Goal: Task Accomplishment & Management: Manage account settings

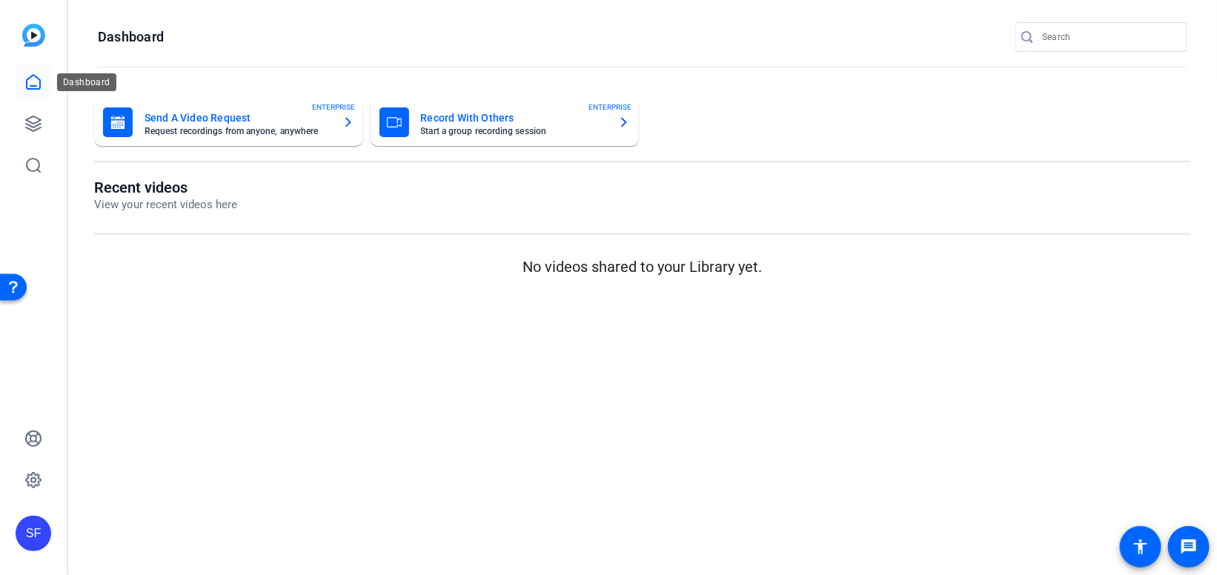
click at [27, 93] on link at bounding box center [34, 83] width 36 height 36
click at [41, 130] on icon at bounding box center [33, 124] width 18 height 18
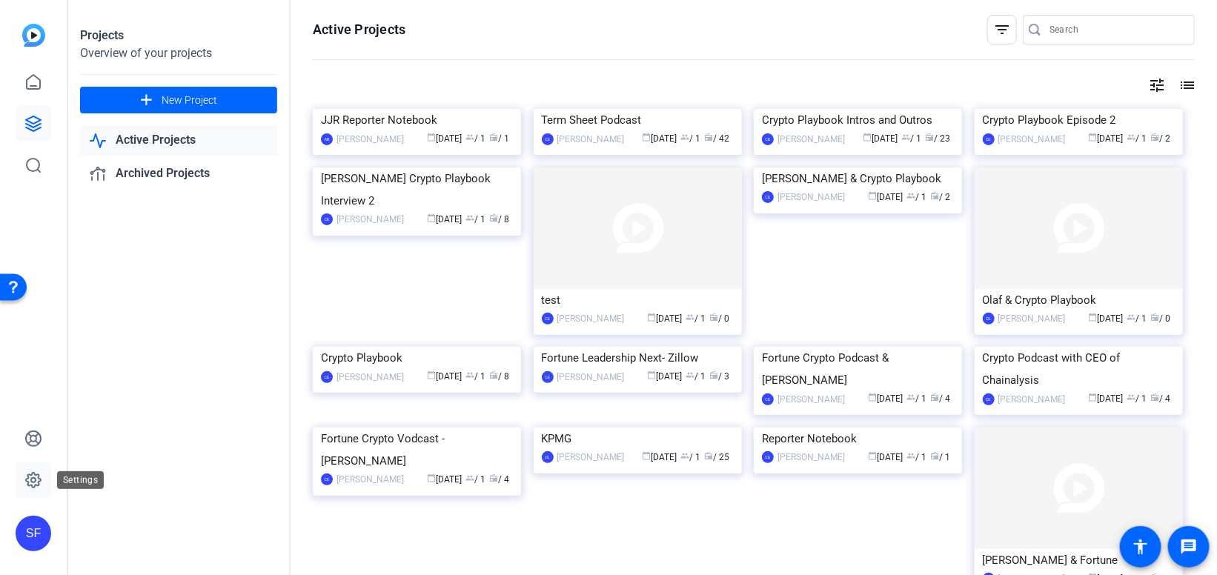
click at [28, 486] on icon at bounding box center [33, 480] width 15 height 15
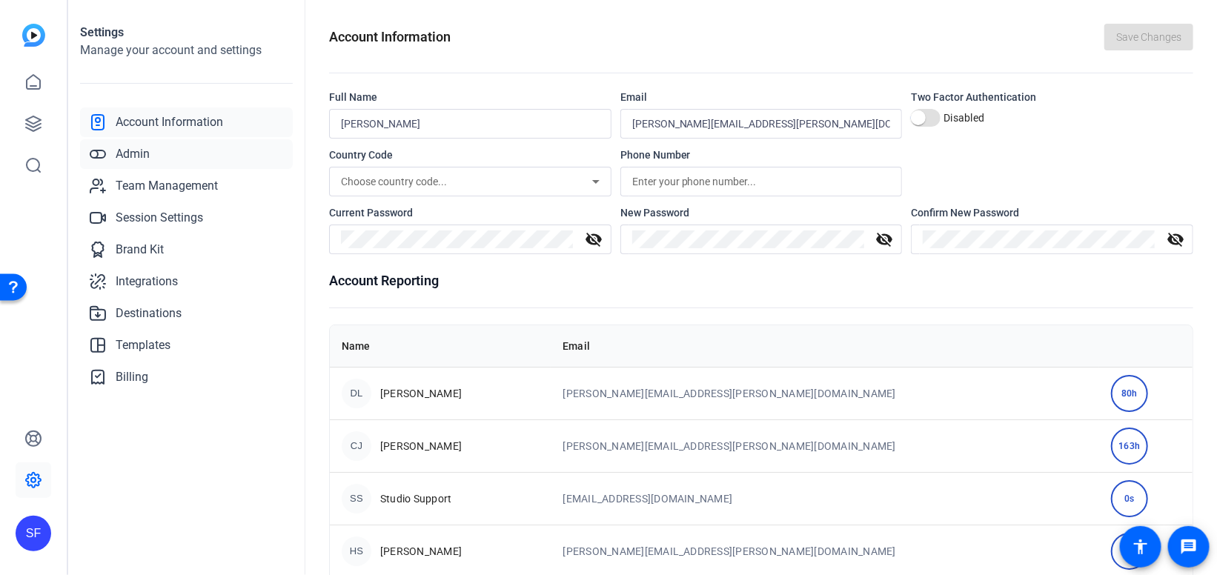
click at [137, 163] on link "Admin" at bounding box center [186, 154] width 213 height 30
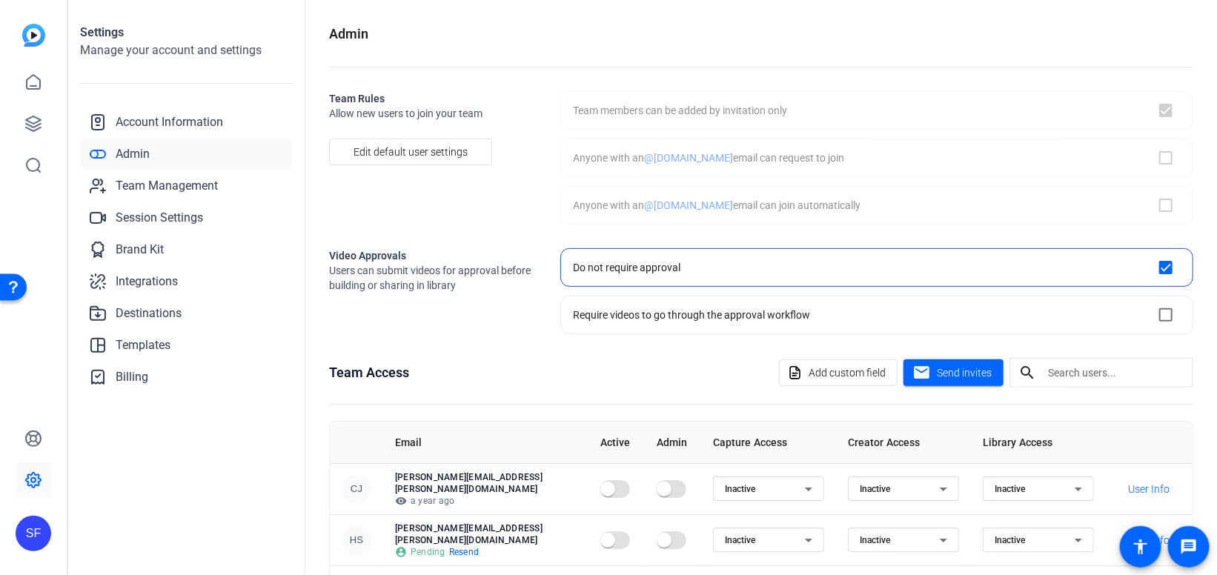
checkbox input "true"
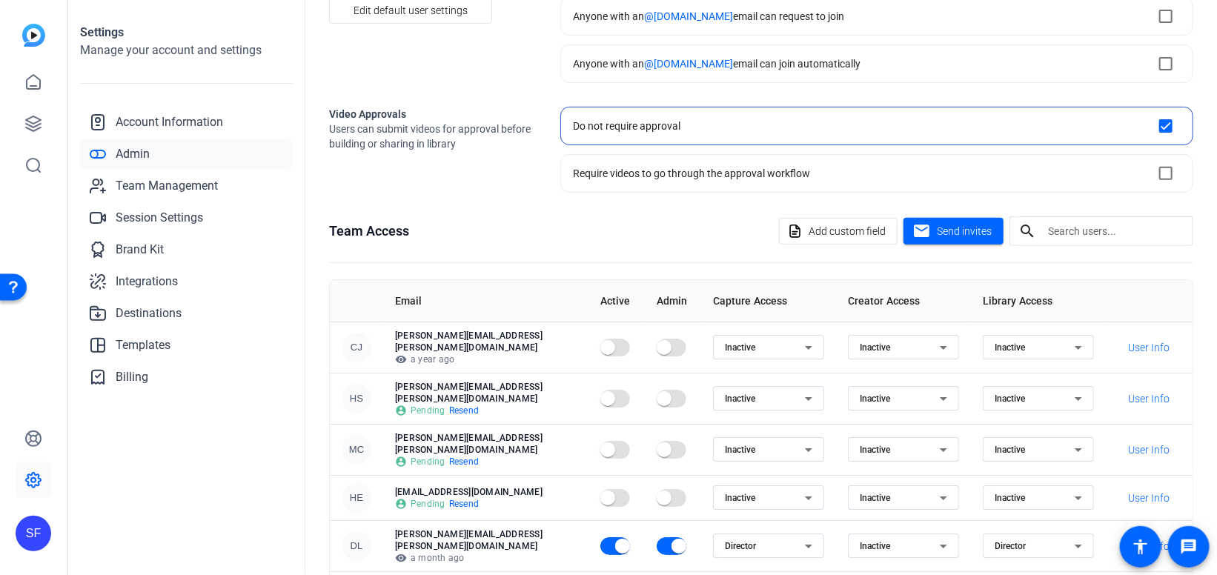
scroll to position [211, 0]
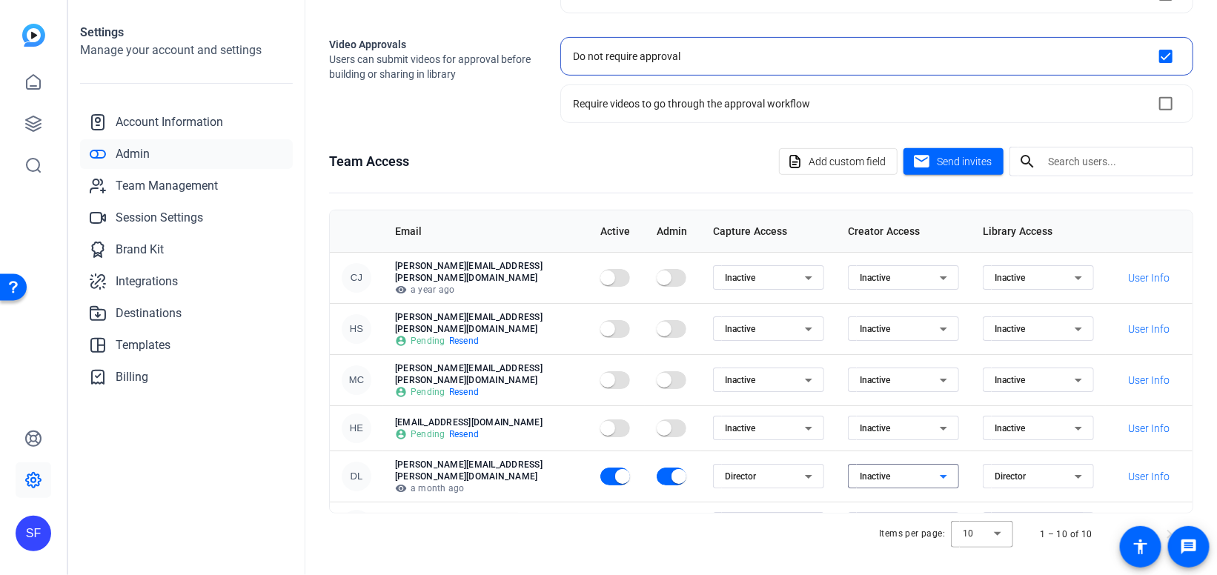
click at [922, 468] on div "Inactive" at bounding box center [900, 477] width 80 height 18
click at [902, 478] on mat-option "Creator" at bounding box center [893, 481] width 111 height 24
click at [1146, 460] on span at bounding box center [1149, 477] width 63 height 36
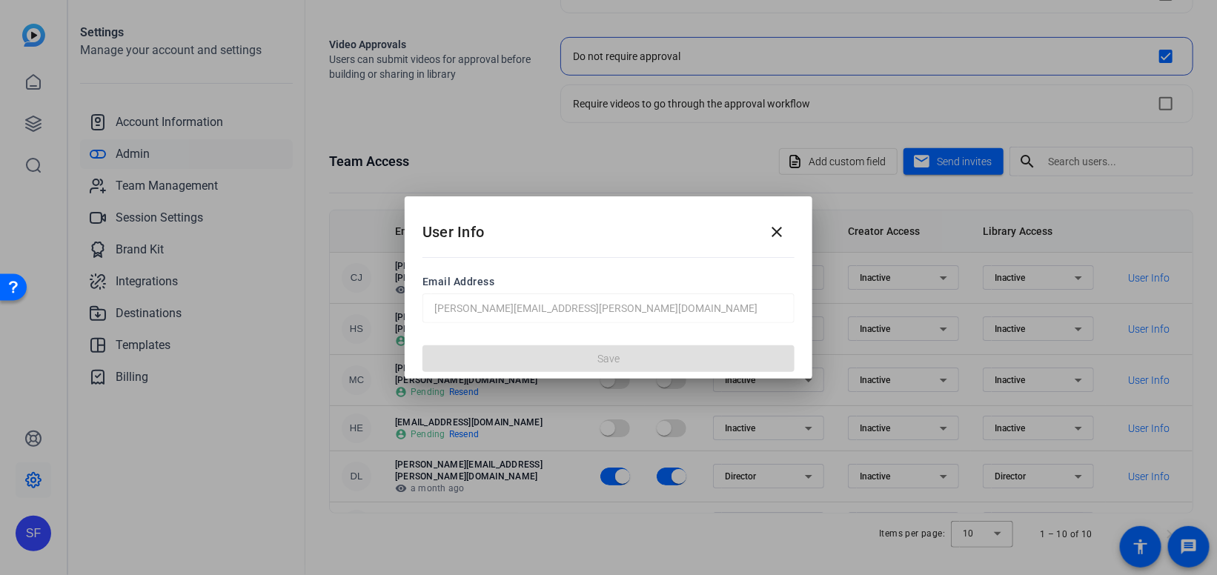
drag, startPoint x: 584, startPoint y: 298, endPoint x: 414, endPoint y: 305, distance: 169.2
click at [414, 305] on div "Email Address David.lennon@fortune.com" at bounding box center [609, 297] width 408 height 81
click at [784, 236] on mat-icon "close" at bounding box center [777, 232] width 18 height 18
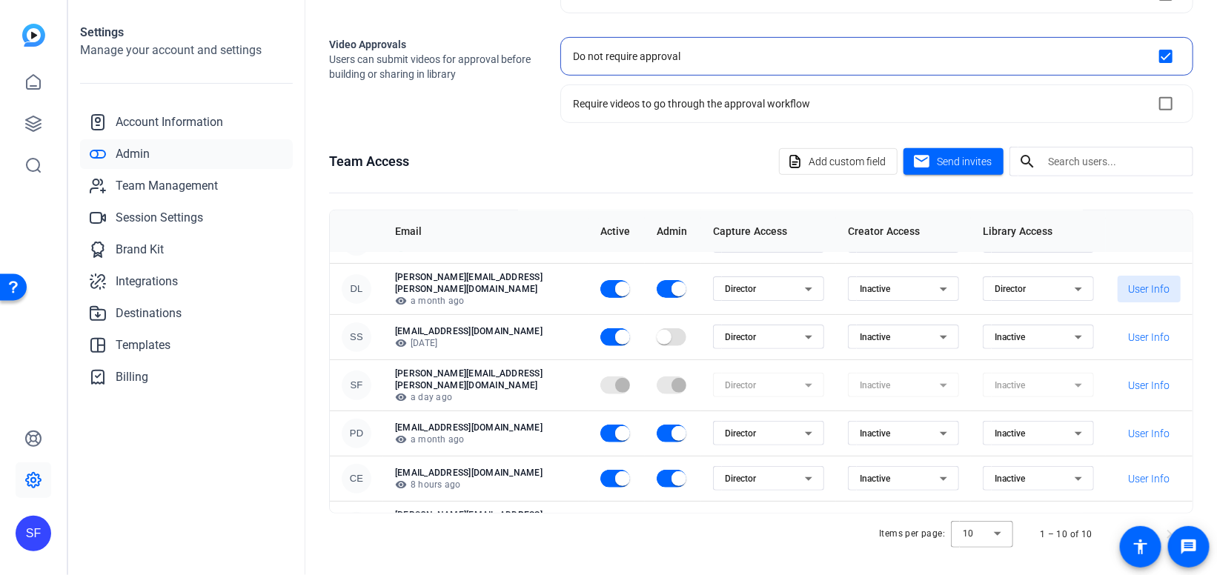
scroll to position [178, 0]
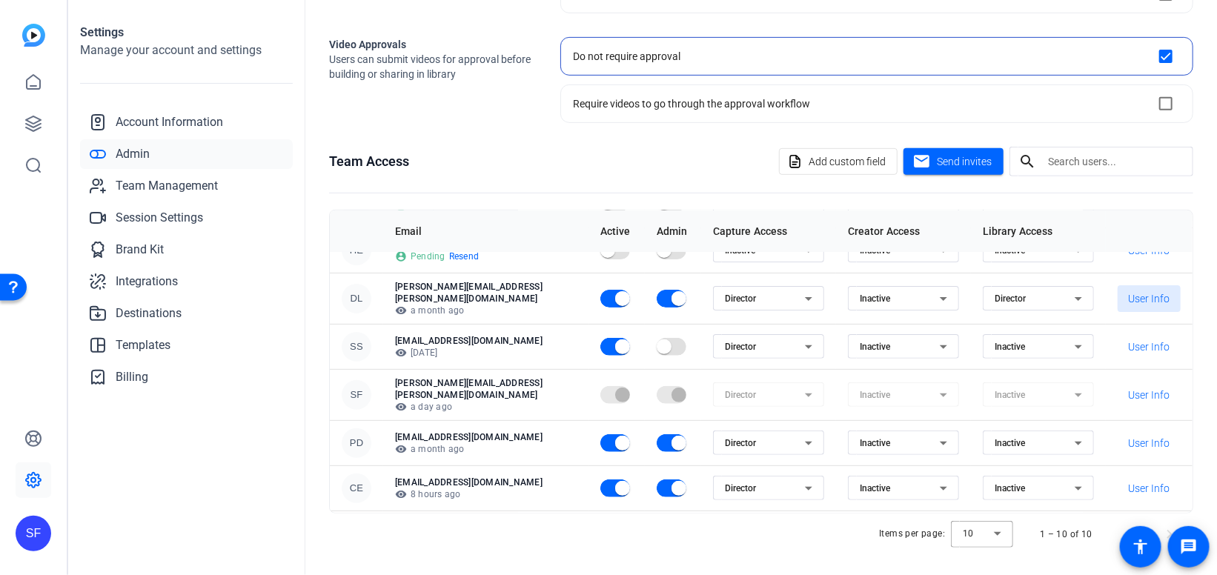
click at [1118, 285] on button "User Info" at bounding box center [1149, 298] width 63 height 27
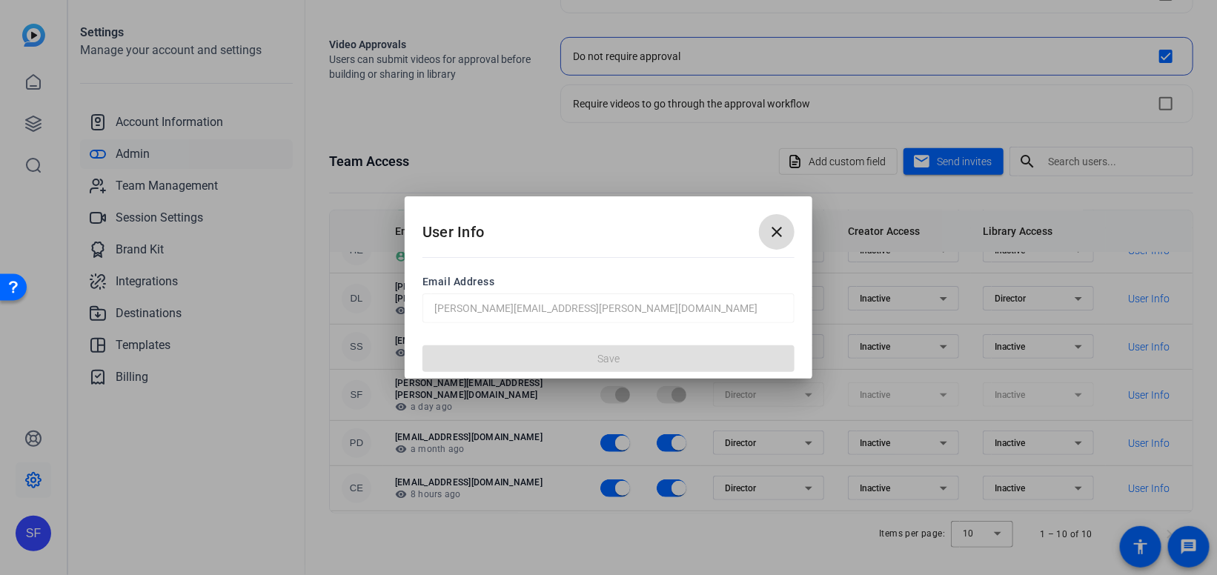
click at [773, 232] on mat-icon "close" at bounding box center [777, 232] width 18 height 18
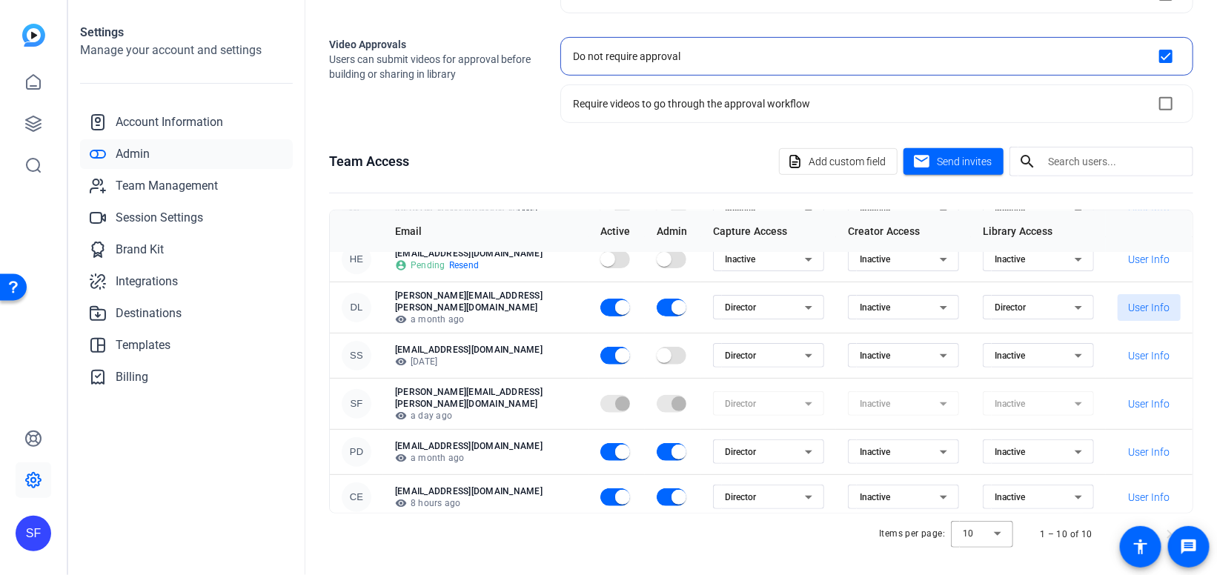
scroll to position [176, 0]
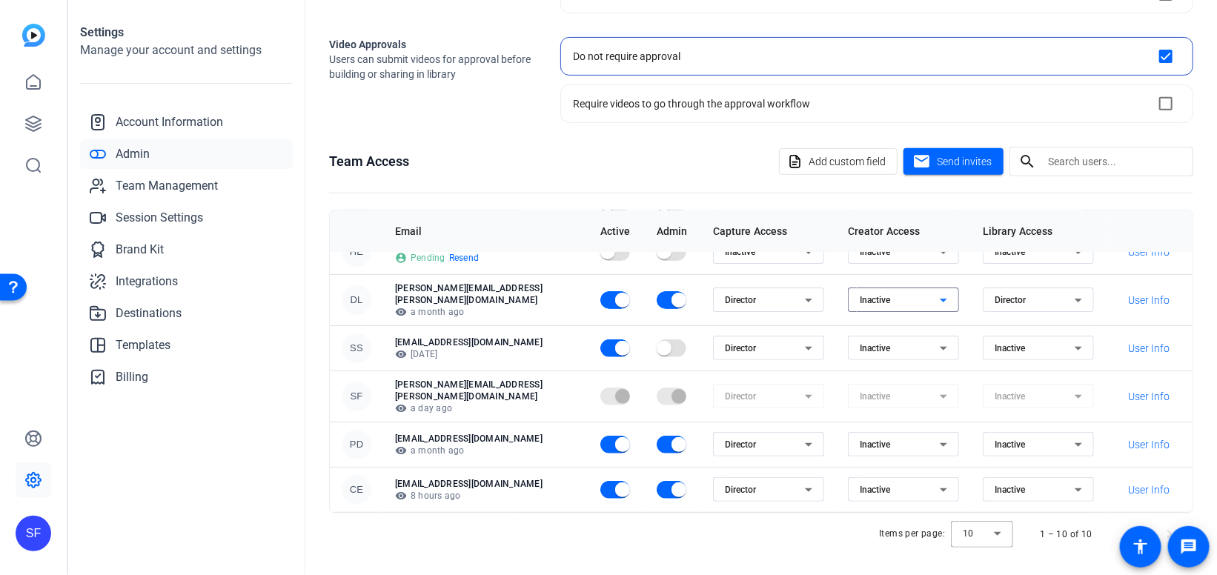
click at [935, 291] on icon at bounding box center [944, 300] width 18 height 18
click at [905, 311] on mat-option "Creator" at bounding box center [893, 304] width 111 height 24
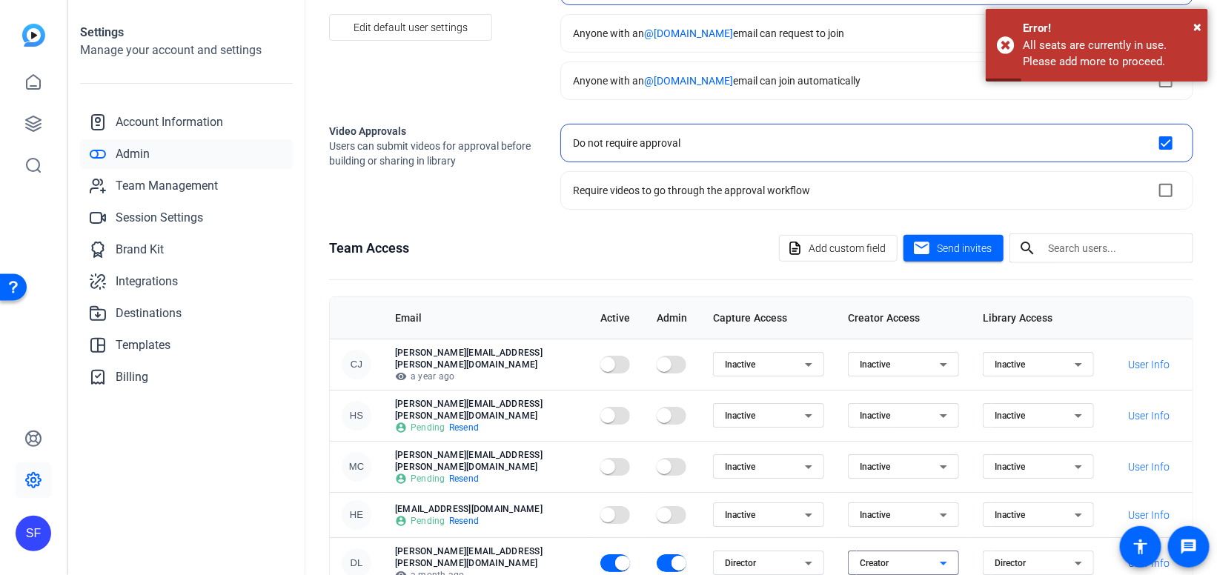
scroll to position [126, 0]
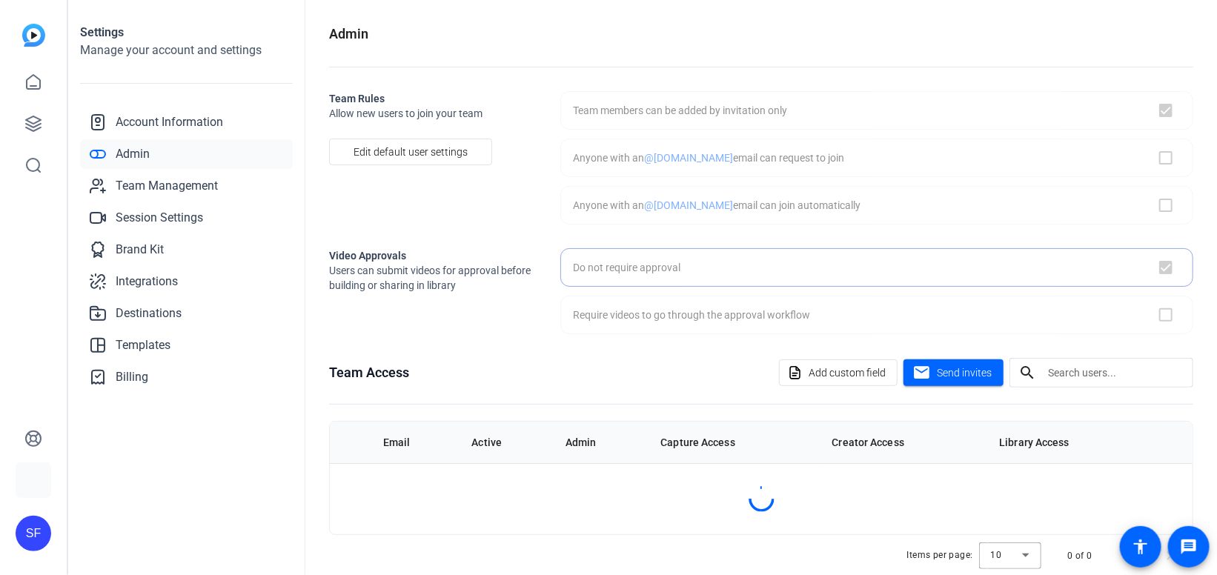
checkbox input "true"
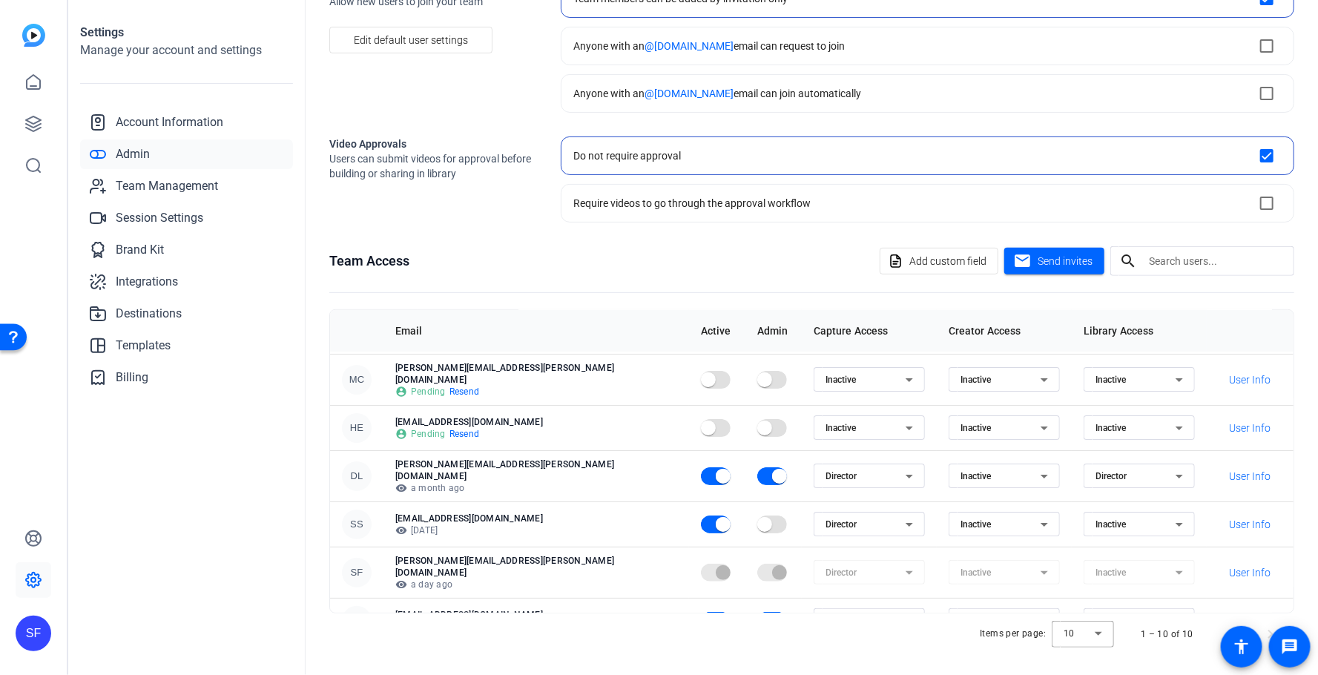
scroll to position [188, 0]
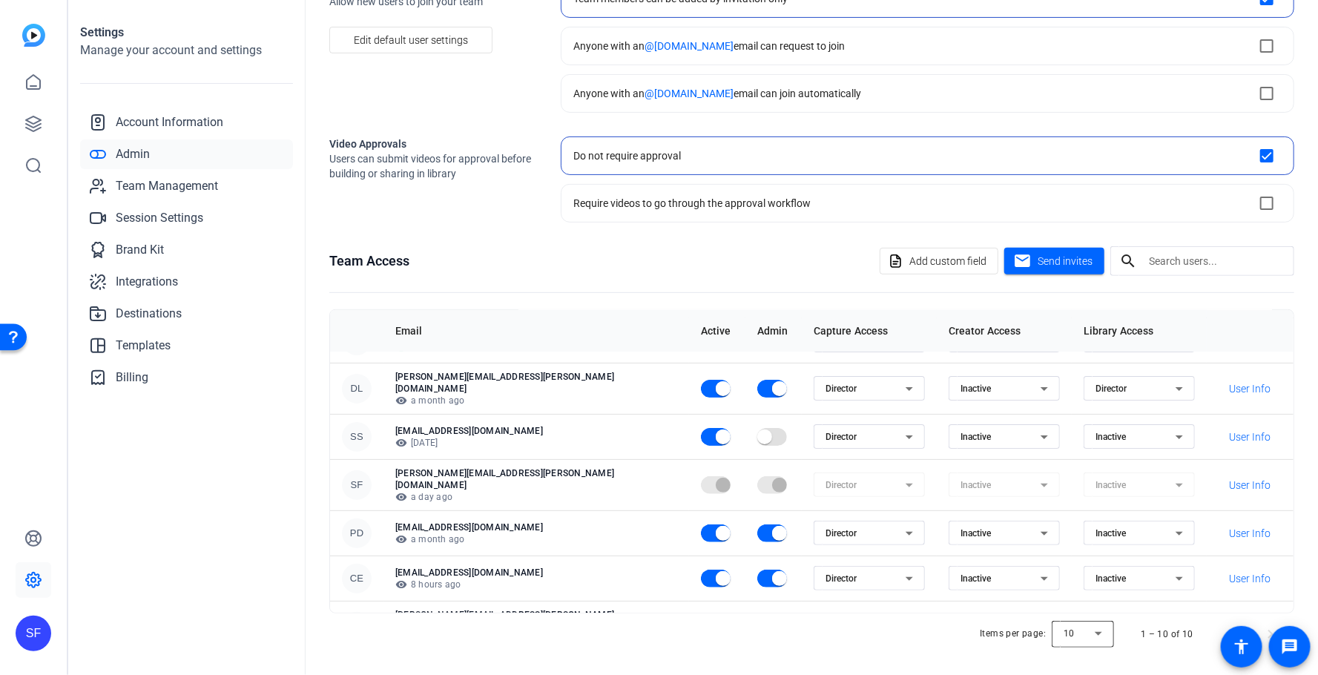
click at [1097, 575] on div at bounding box center [1082, 634] width 62 height 36
click at [1131, 575] on div at bounding box center [659, 337] width 1318 height 675
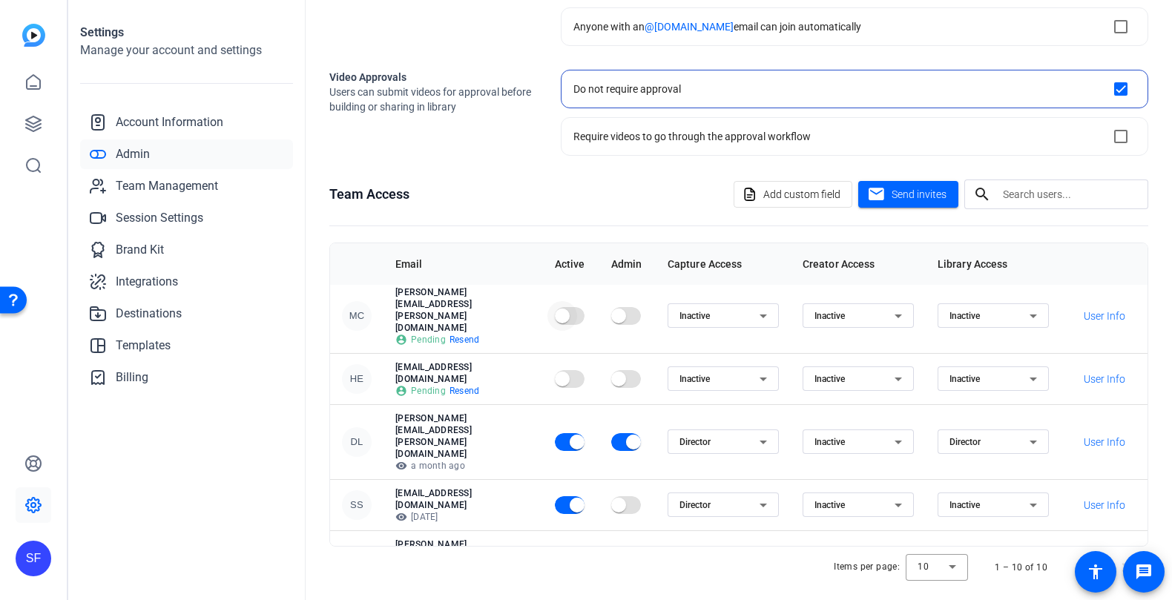
scroll to position [156, 0]
click at [894, 434] on div "Inactive" at bounding box center [854, 443] width 80 height 18
click at [884, 362] on mat-option "Creator" at bounding box center [878, 357] width 111 height 24
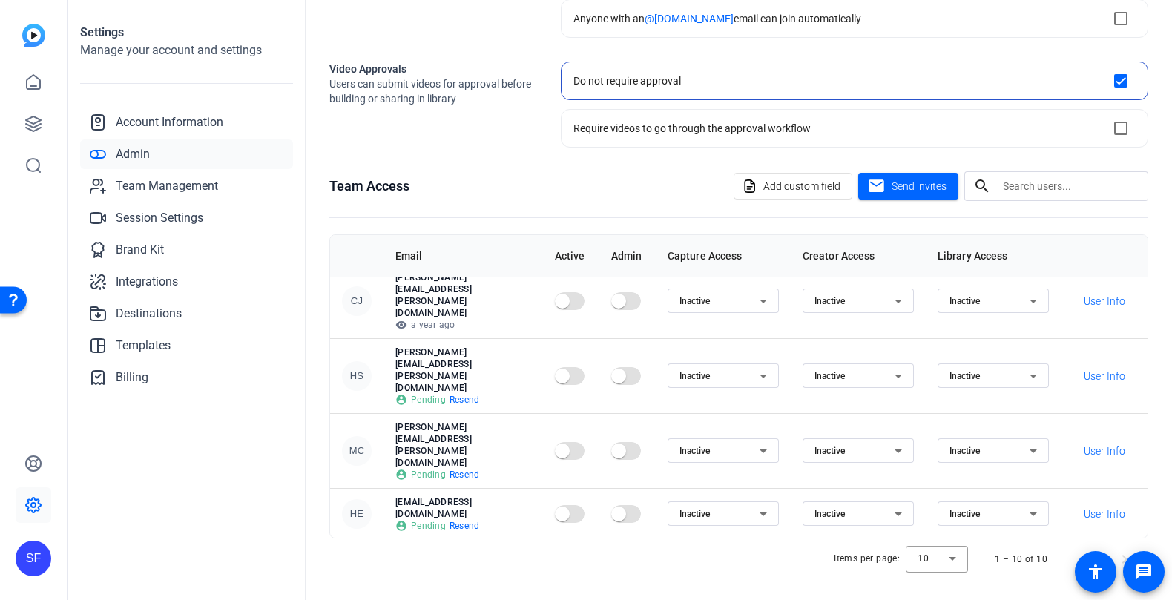
scroll to position [6, 0]
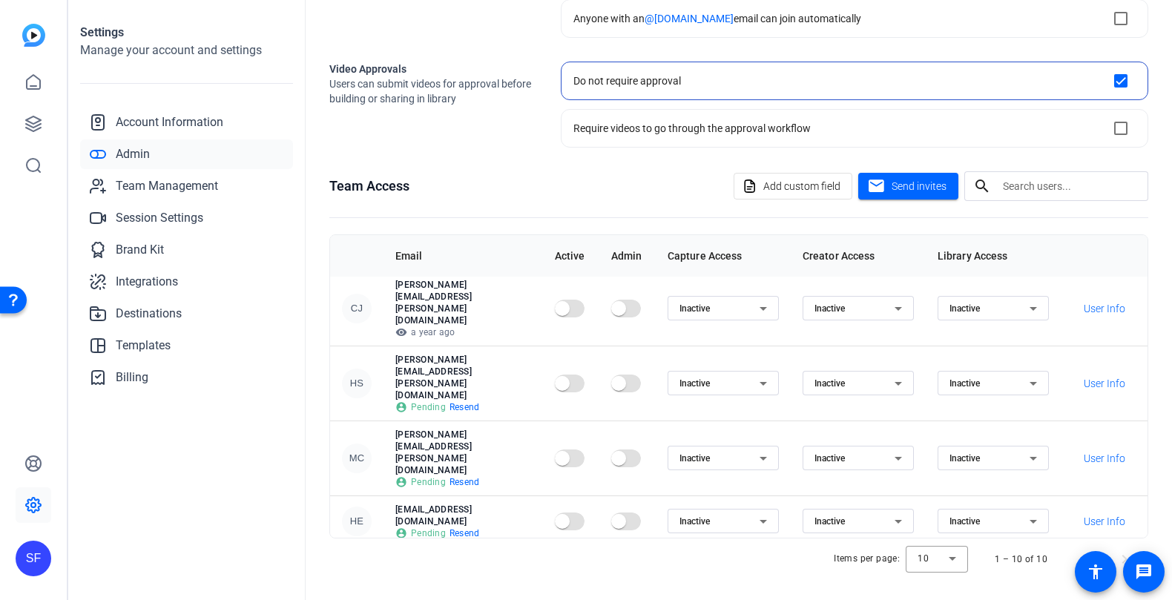
drag, startPoint x: 518, startPoint y: 463, endPoint x: 395, endPoint y: 463, distance: 123.1
click at [395, 555] on p "[PERSON_NAME][EMAIL_ADDRESS][PERSON_NAME][DOMAIN_NAME]" at bounding box center [463, 578] width 136 height 47
copy p "[PERSON_NAME][EMAIL_ADDRESS][PERSON_NAME][DOMAIN_NAME]"
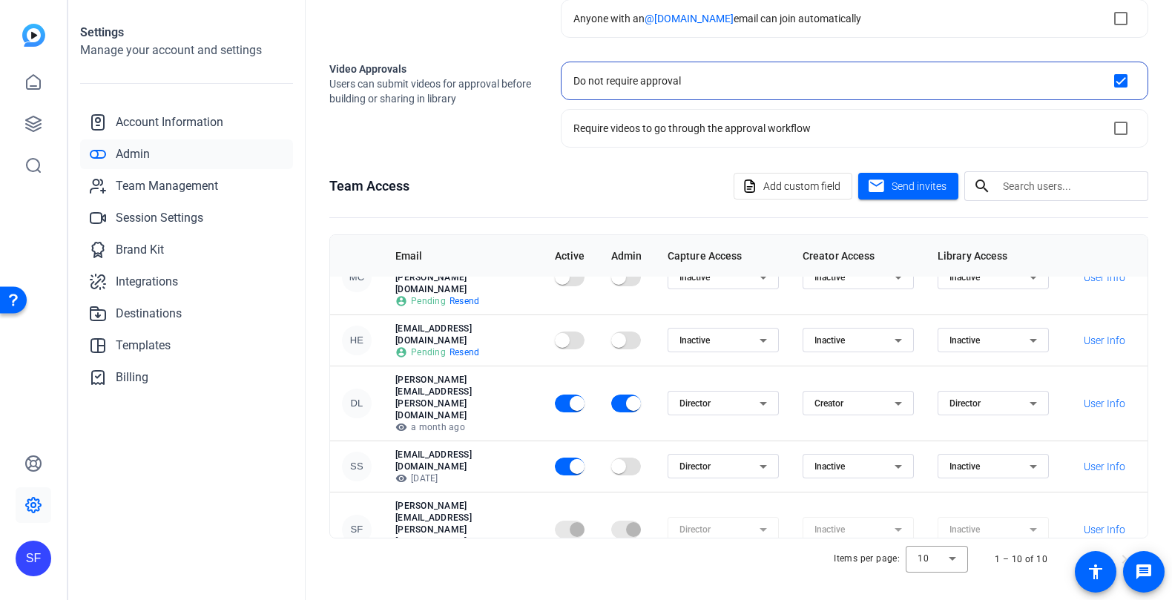
click at [478, 575] on p "[EMAIL_ADDRESS][DOMAIN_NAME]" at bounding box center [463, 587] width 136 height 24
click at [1118, 575] on span "User Info" at bounding box center [1104, 592] width 42 height 15
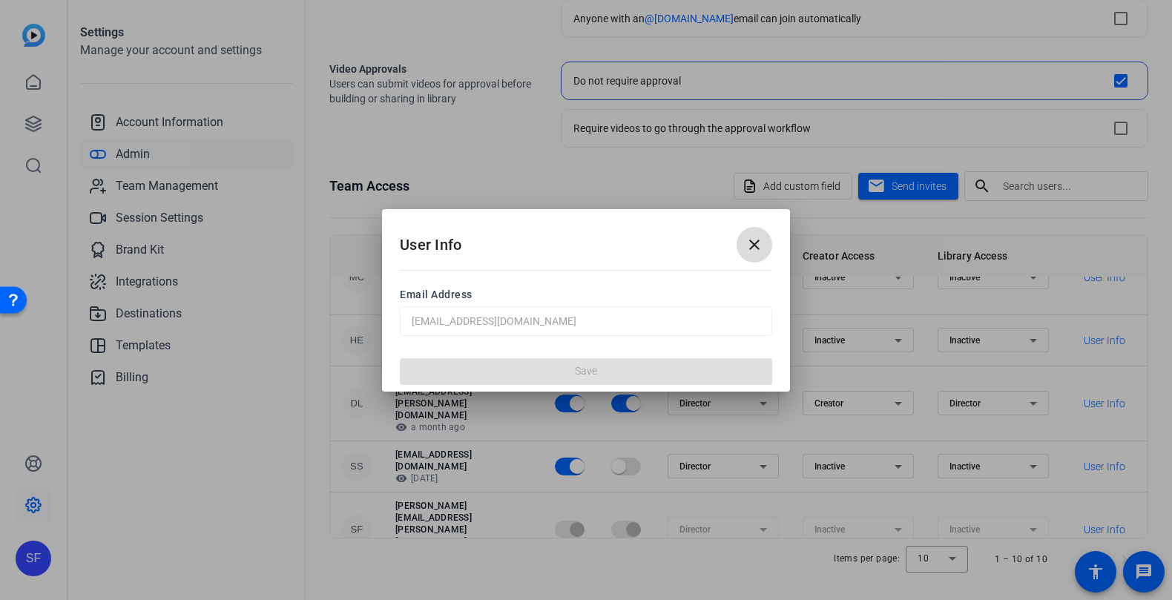
click at [748, 245] on mat-icon "close" at bounding box center [754, 245] width 18 height 18
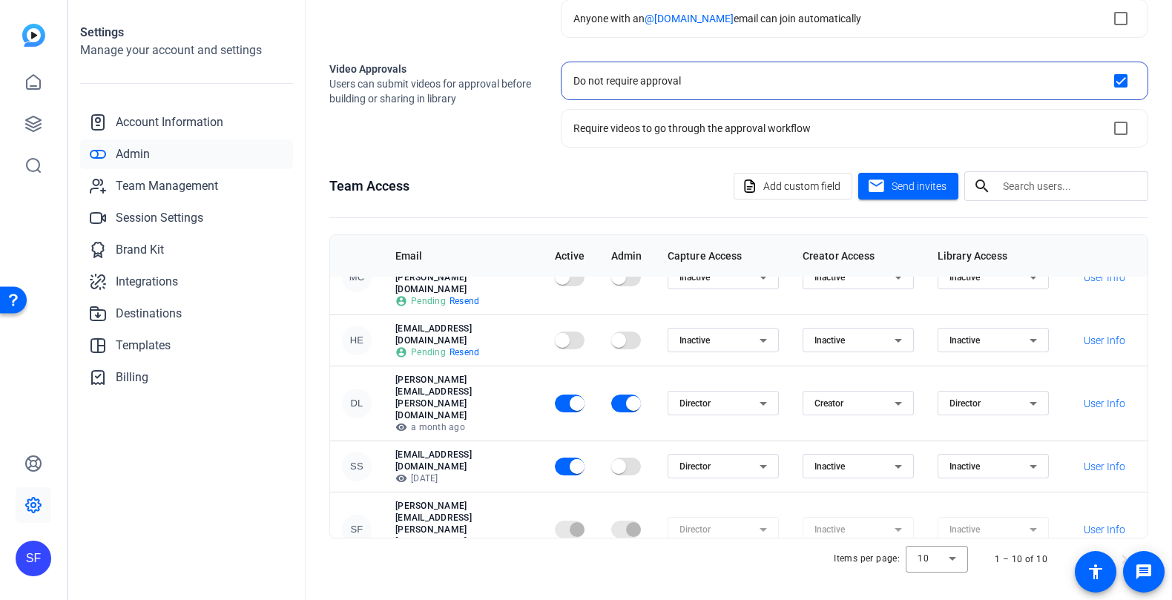
click at [438, 575] on p "visibility a month ago" at bounding box center [463, 604] width 136 height 12
click at [979, 575] on span "Inactive" at bounding box center [964, 592] width 30 height 10
click at [1002, 456] on span "Director" at bounding box center [986, 452] width 33 height 18
click at [488, 575] on p "visibility a month ago" at bounding box center [463, 604] width 136 height 12
click at [453, 575] on p "[EMAIL_ADDRESS][DOMAIN_NAME]" at bounding box center [463, 587] width 136 height 24
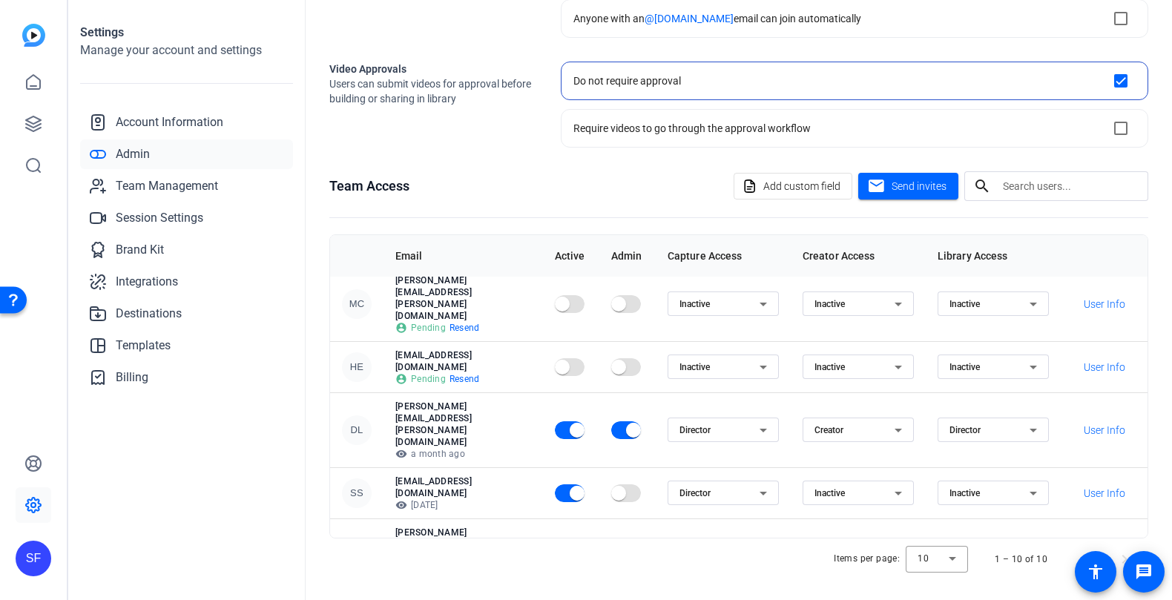
scroll to position [162, 0]
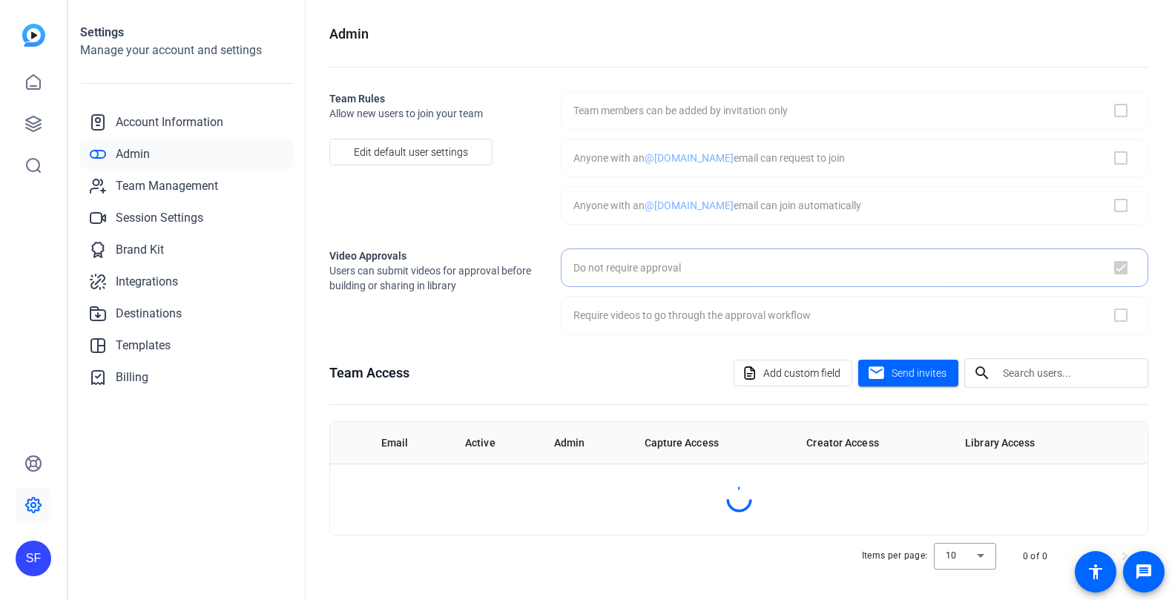
checkbox input "true"
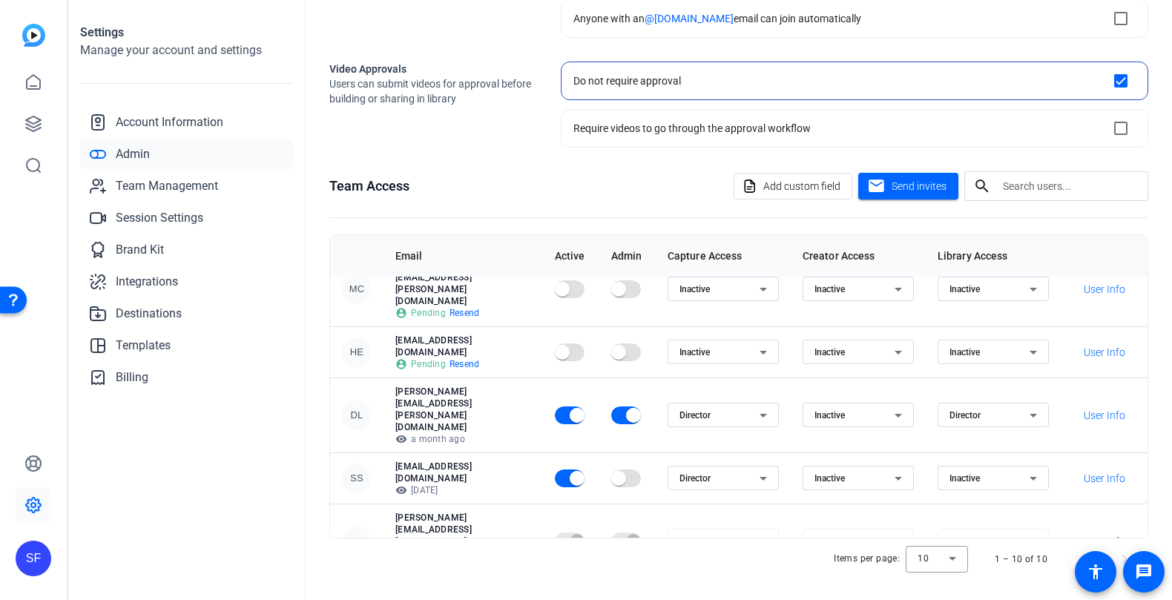
scroll to position [187, 0]
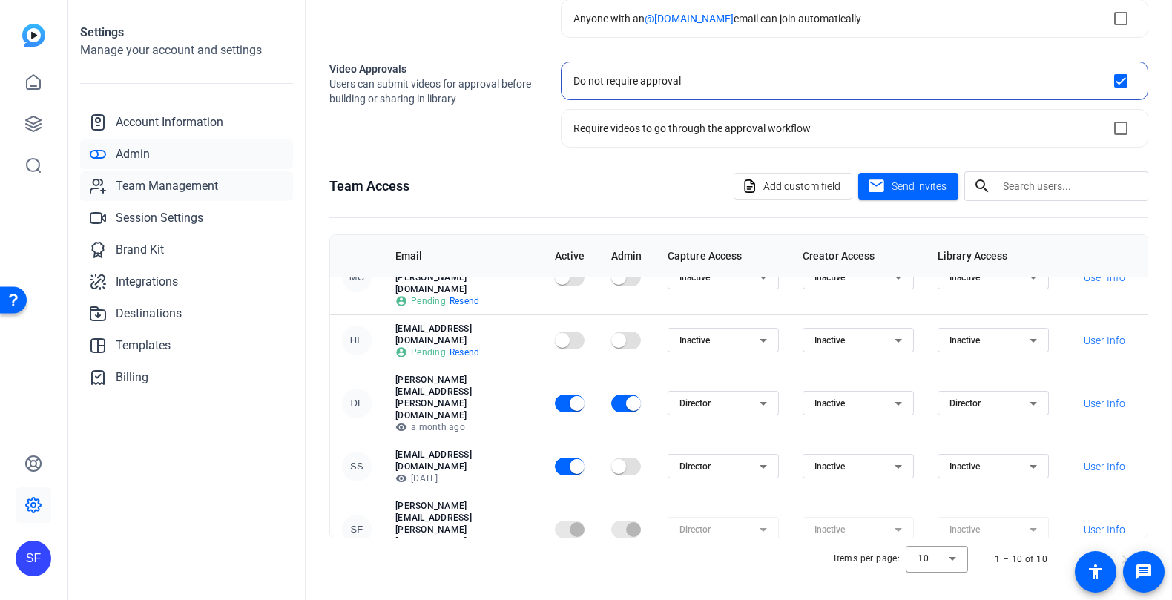
click at [184, 186] on span "Team Management" at bounding box center [167, 186] width 102 height 18
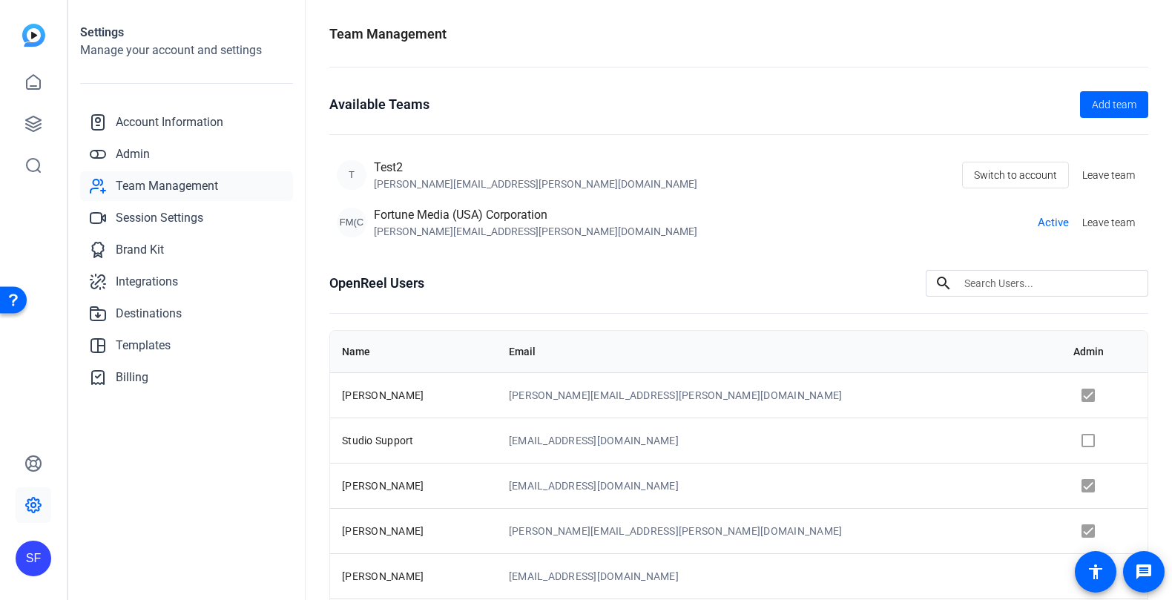
click at [635, 224] on div "FM(C Fortune Media (USA) Corporation mason.cohn@fortune.com Active Leave team" at bounding box center [739, 222] width 804 height 33
click at [461, 211] on div "Fortune Media (USA) Corporation" at bounding box center [535, 215] width 323 height 18
click at [399, 222] on div "Fortune Media (USA) Corporation" at bounding box center [535, 215] width 323 height 18
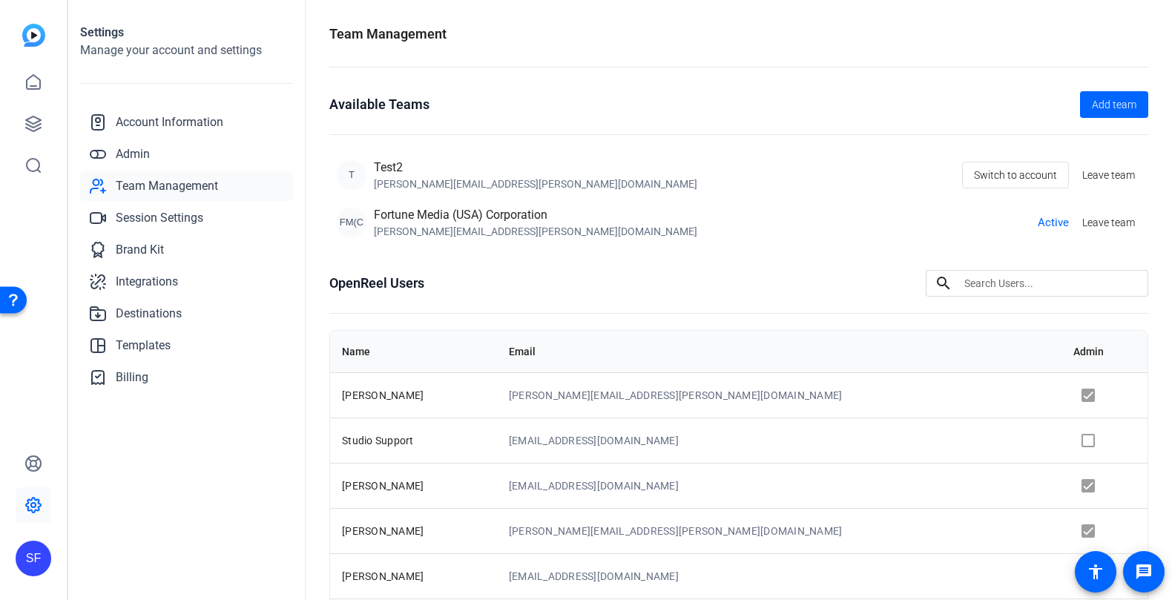
click at [501, 237] on div "mason.cohn@fortune.com" at bounding box center [535, 231] width 323 height 15
click at [181, 210] on span "Session Settings" at bounding box center [159, 218] width 87 height 18
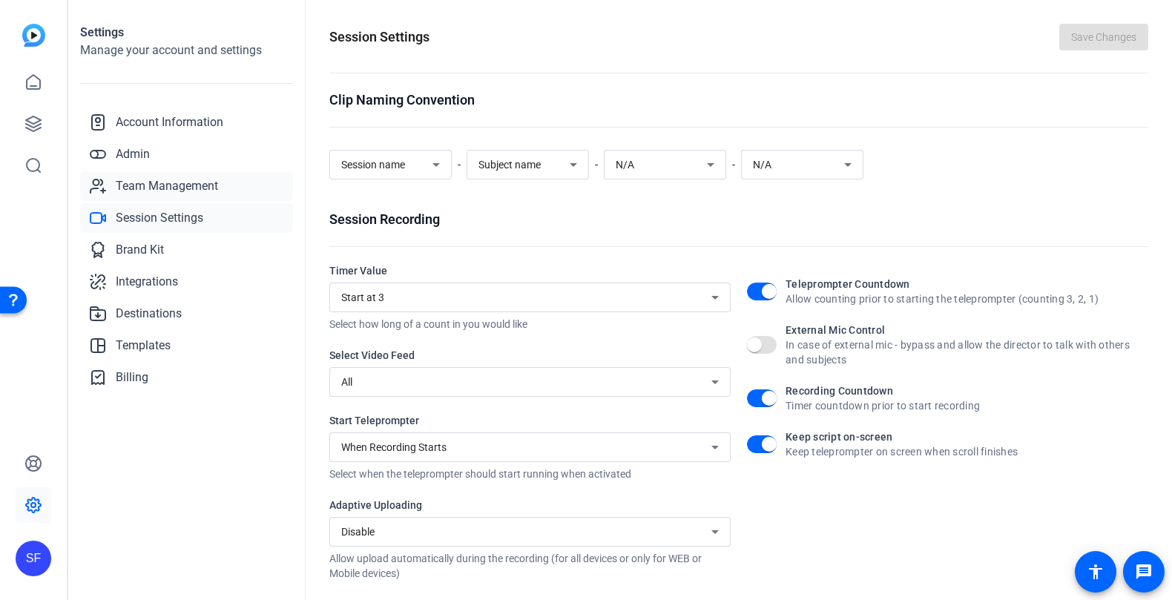
click at [156, 191] on span "Team Management" at bounding box center [167, 186] width 102 height 18
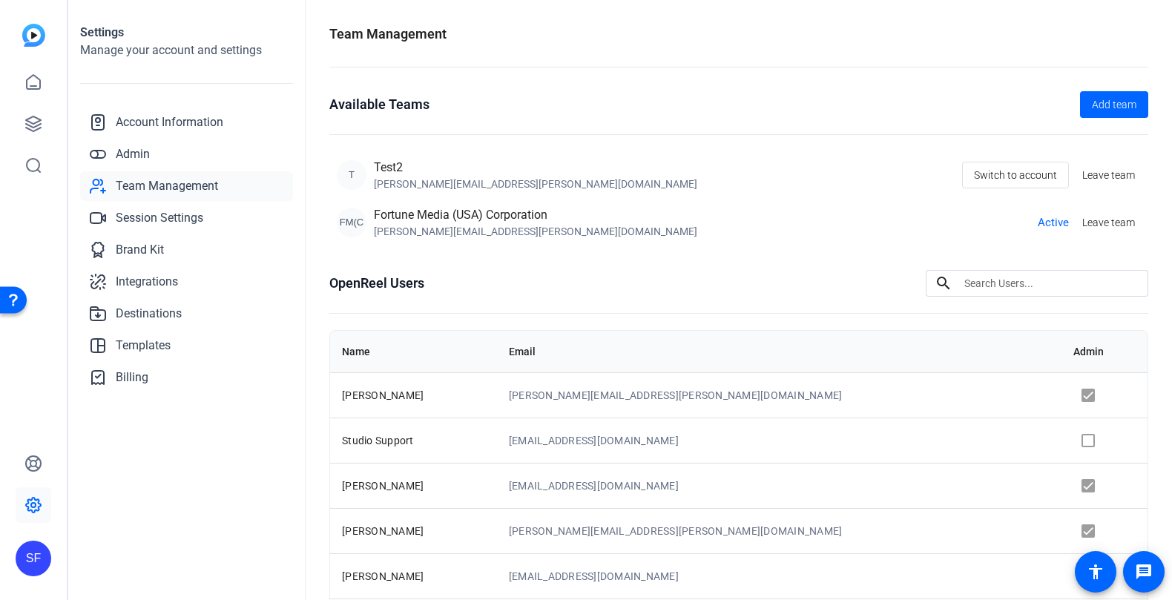
click at [1052, 224] on span "Active" at bounding box center [1052, 222] width 31 height 17
click at [146, 151] on span "Admin" at bounding box center [133, 154] width 34 height 18
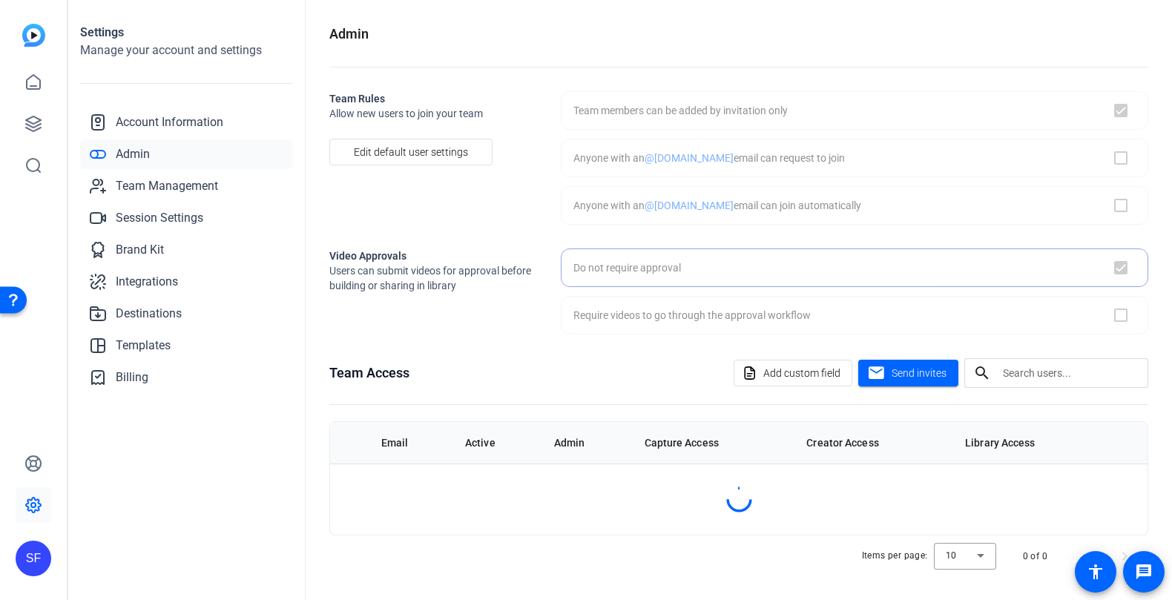
checkbox input "true"
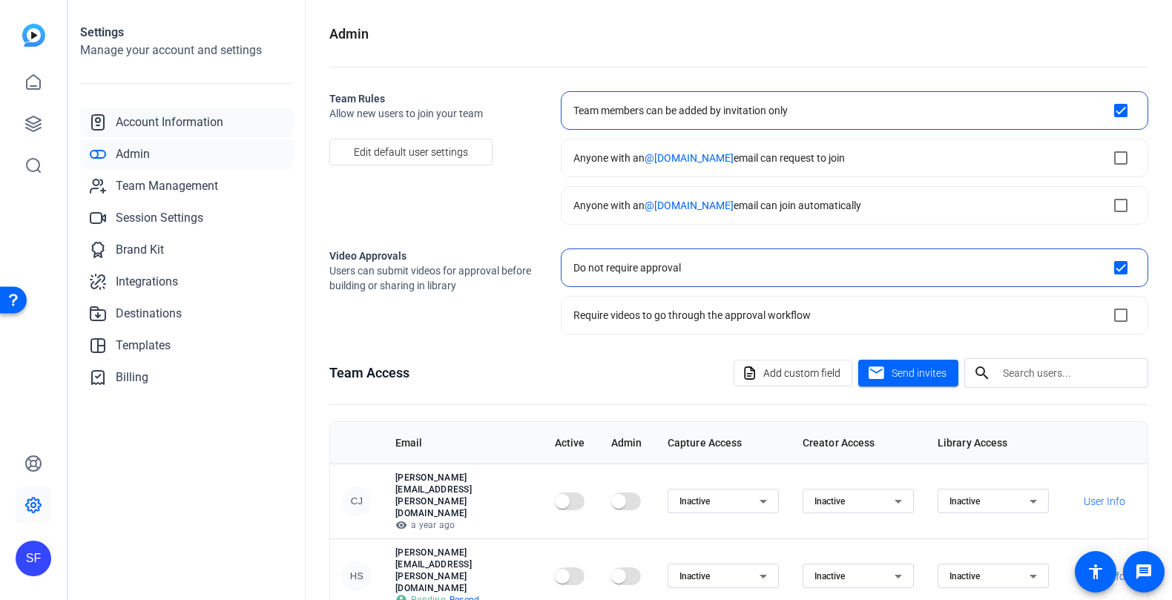
click at [187, 116] on span "Account Information" at bounding box center [170, 122] width 108 height 18
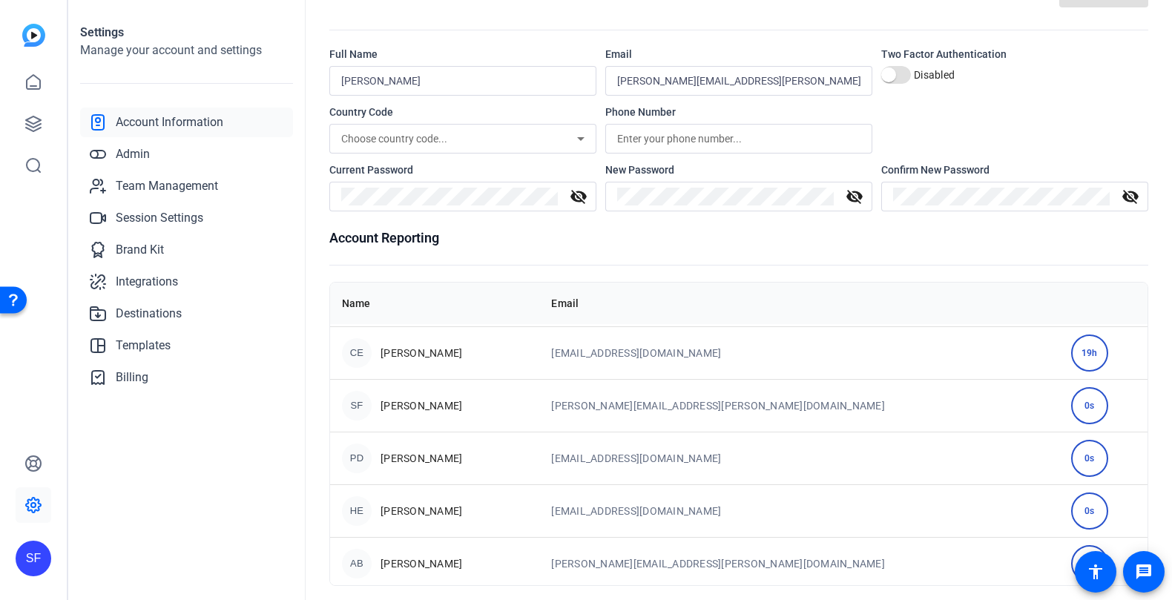
scroll to position [53, 0]
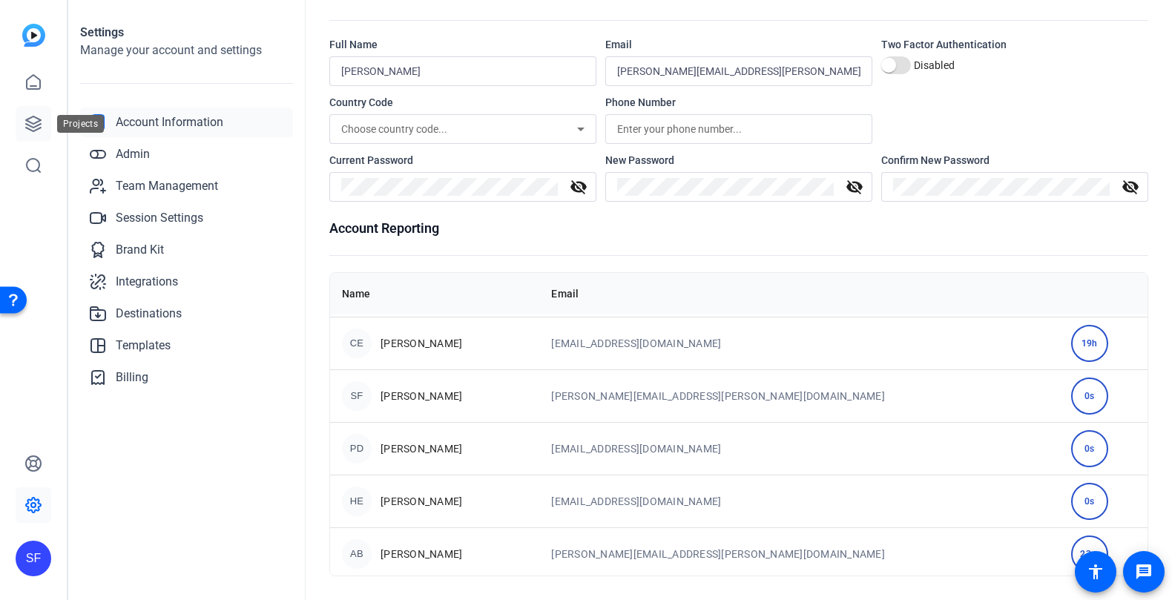
click at [32, 128] on icon at bounding box center [33, 123] width 15 height 15
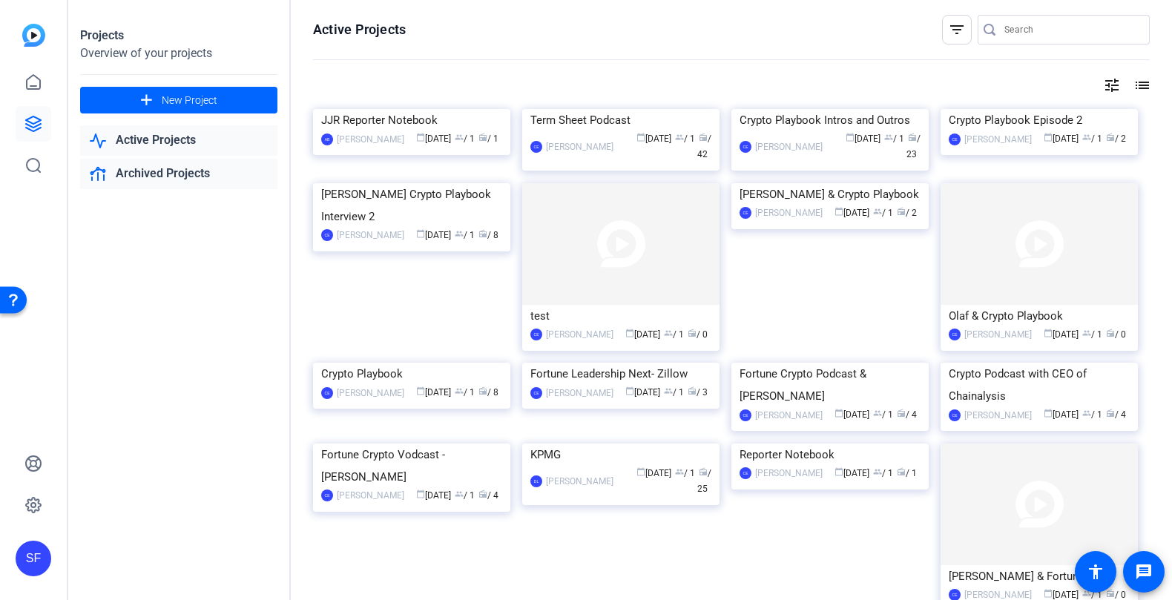
click at [208, 175] on link "Archived Projects" at bounding box center [178, 174] width 197 height 30
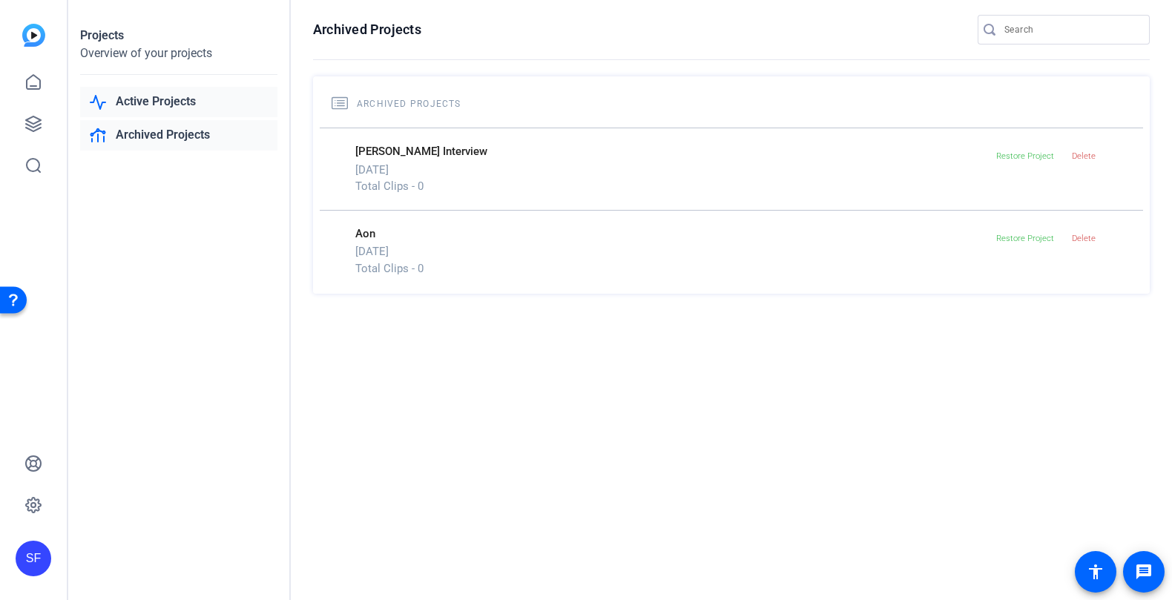
click at [181, 108] on link "Active Projects" at bounding box center [178, 102] width 197 height 30
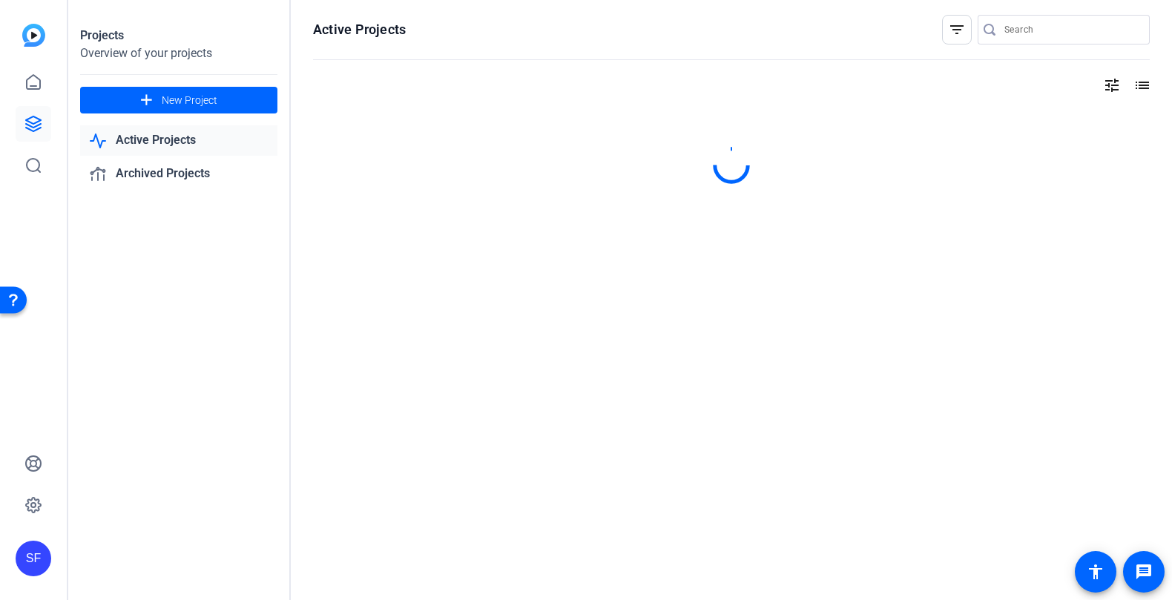
click at [192, 135] on link "Active Projects" at bounding box center [178, 140] width 197 height 30
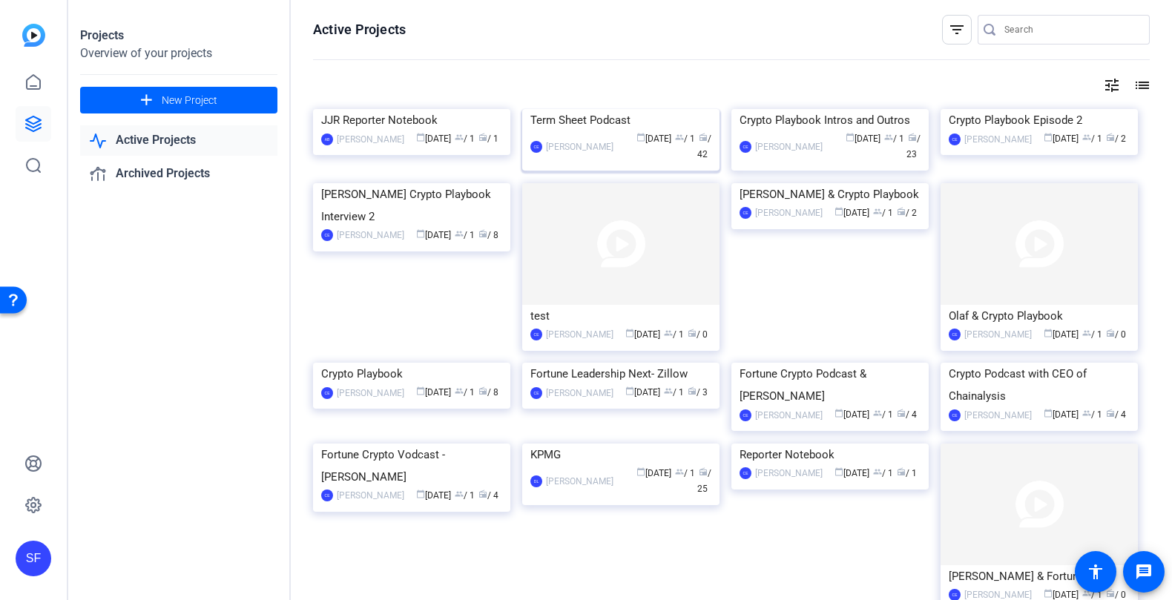
click at [632, 109] on img at bounding box center [620, 109] width 197 height 0
